Goal: Information Seeking & Learning: Learn about a topic

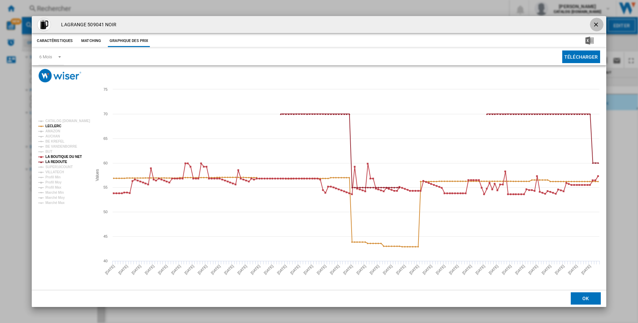
click at [596, 24] on ng-md-icon "getI18NText('BUTTONS.CLOSE_DIALOG')" at bounding box center [596, 25] width 8 height 8
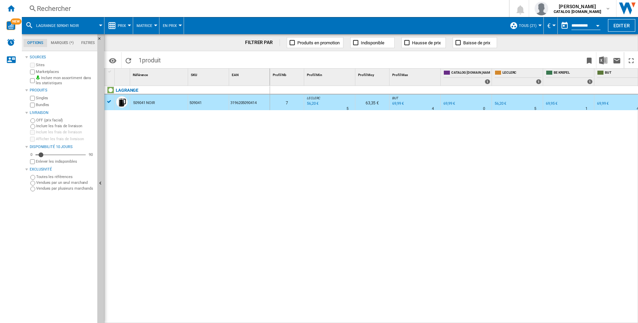
click at [73, 11] on div "Rechercher" at bounding box center [264, 9] width 454 height 10
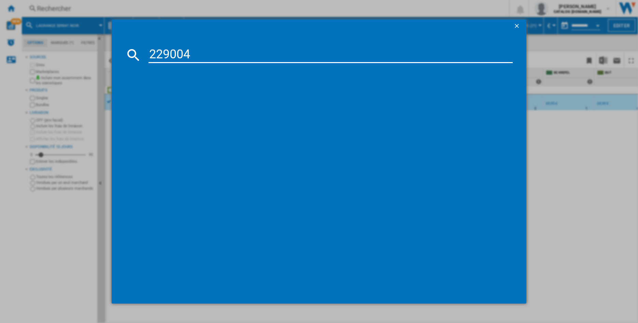
type input "229004"
click at [181, 97] on div "LAGRANGE 229004 BOIS CLAIR" at bounding box center [323, 99] width 357 height 7
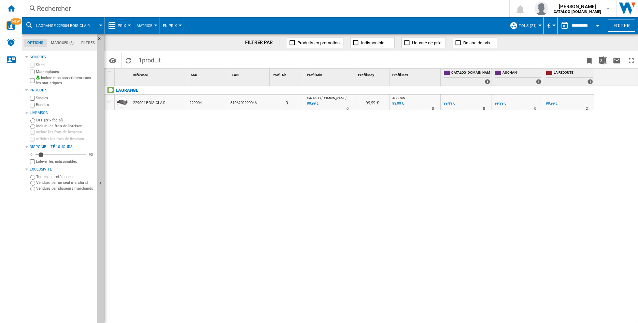
click at [150, 99] on div "229004 BOIS CLAIR" at bounding box center [149, 103] width 32 height 16
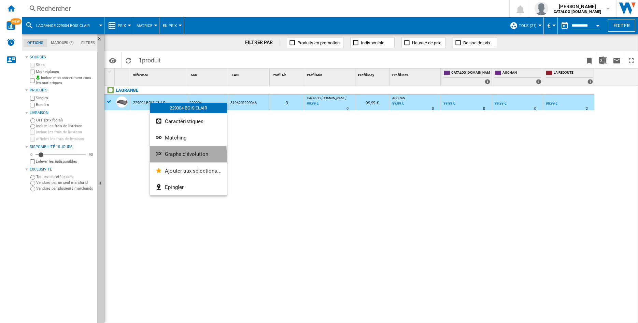
click at [170, 157] on span "Graphe d'évolution" at bounding box center [186, 154] width 43 height 6
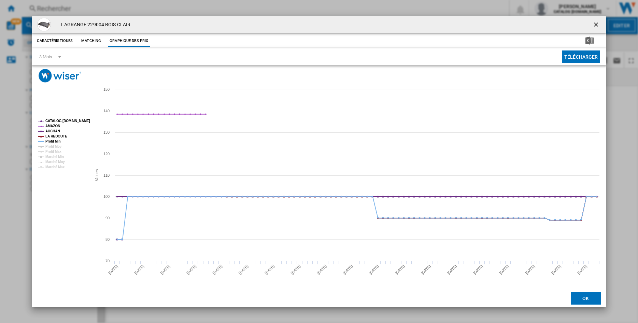
click at [61, 121] on tspan "CATALOG [DOMAIN_NAME]" at bounding box center [67, 121] width 45 height 4
click at [61, 55] on span "Product popup" at bounding box center [58, 56] width 8 height 6
click at [47, 73] on div "6 Mois" at bounding box center [45, 73] width 13 height 6
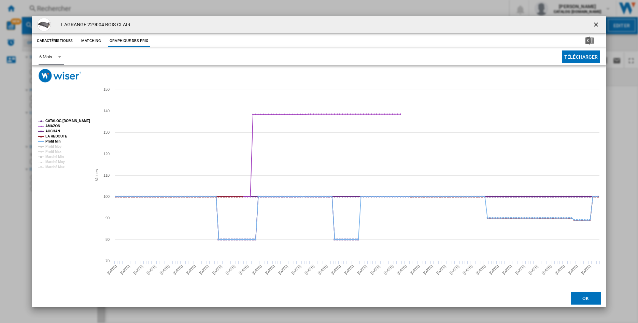
click at [55, 120] on tspan "CATALOG [DOMAIN_NAME]" at bounding box center [67, 121] width 45 height 4
click at [51, 136] on tspan "LA REDOUTE" at bounding box center [56, 136] width 22 height 4
click at [50, 142] on tspan "Profil Min" at bounding box center [52, 142] width 15 height 4
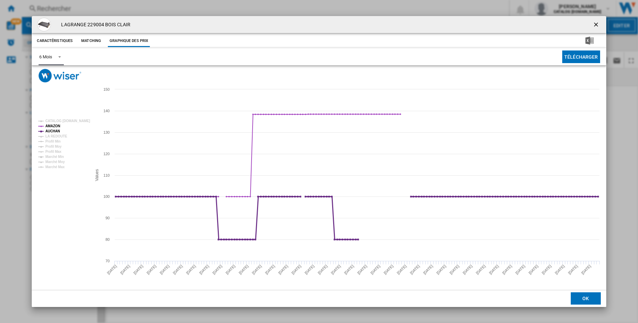
click at [50, 132] on tspan "AUCHAN" at bounding box center [52, 131] width 15 height 4
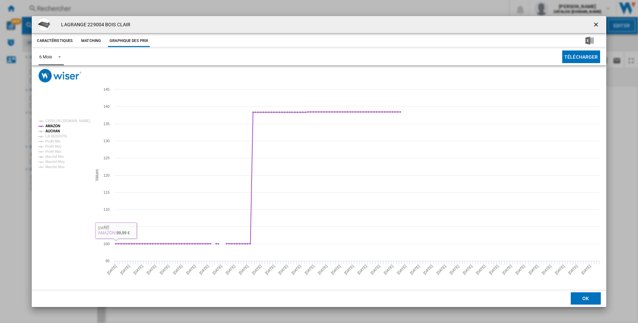
click at [57, 131] on tspan "AUCHAN" at bounding box center [52, 131] width 15 height 4
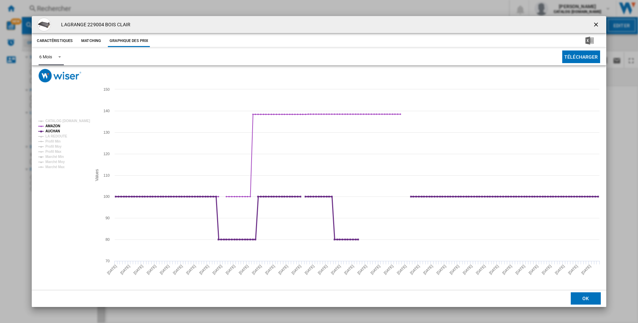
click at [57, 131] on tspan "AUCHAN" at bounding box center [52, 131] width 15 height 4
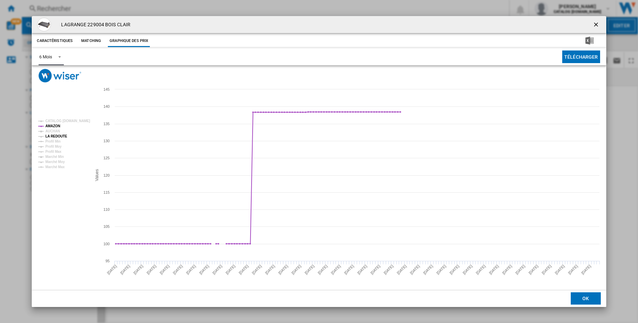
click at [51, 136] on tspan "LA REDOUTE" at bounding box center [56, 136] width 22 height 4
